Goal: Book appointment/travel/reservation

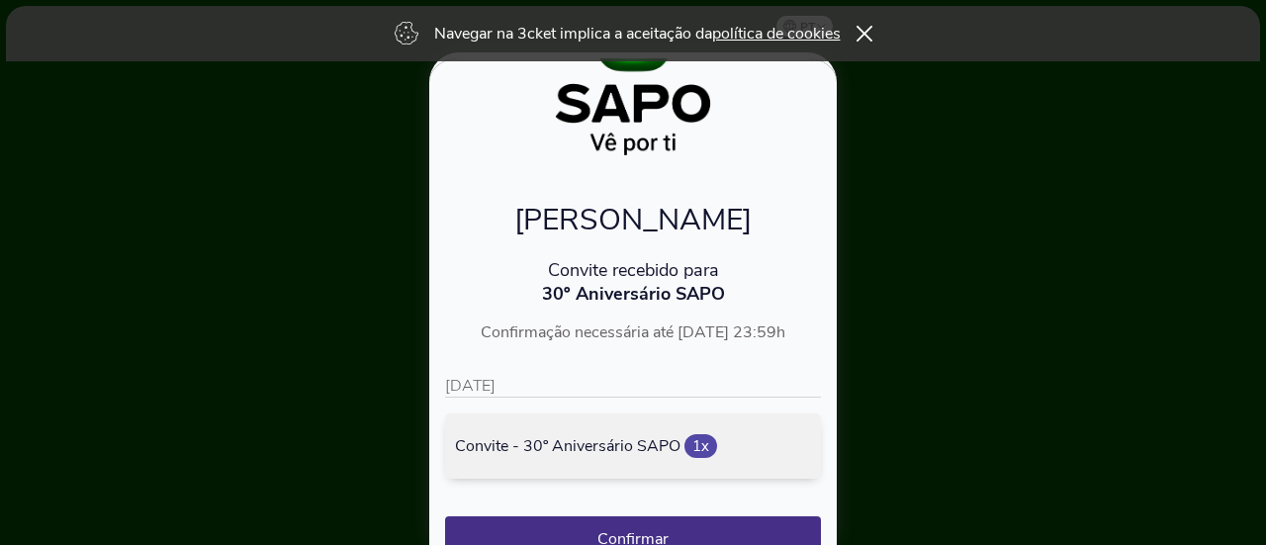
scroll to position [229, 0]
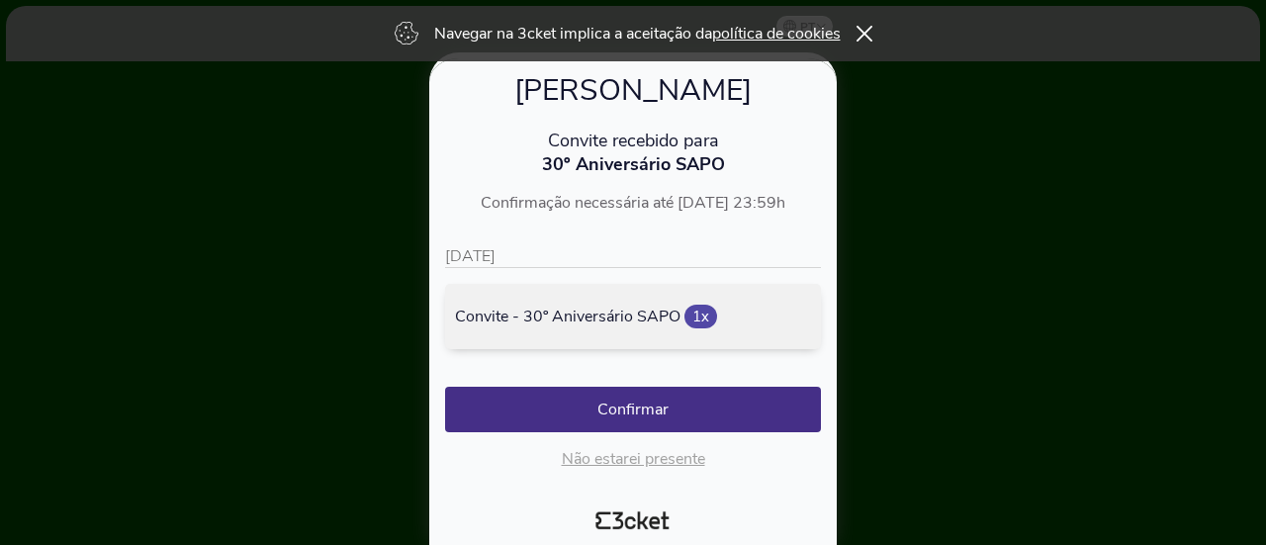
click at [691, 312] on span "1x" at bounding box center [700, 317] width 33 height 24
click at [666, 454] on p "Não estarei presente" at bounding box center [633, 459] width 376 height 22
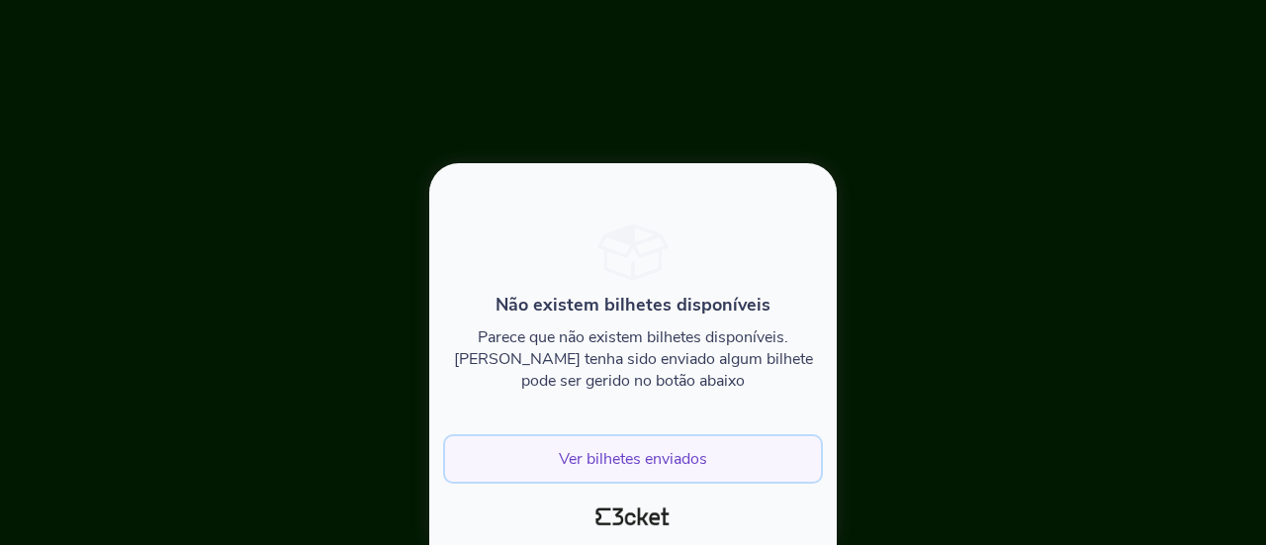
click at [688, 437] on div "Não existem bilhetes disponíveis Parece que não existem bilhetes disponíveis. C…" at bounding box center [633, 345] width 376 height 273
